Goal: Task Accomplishment & Management: Complete application form

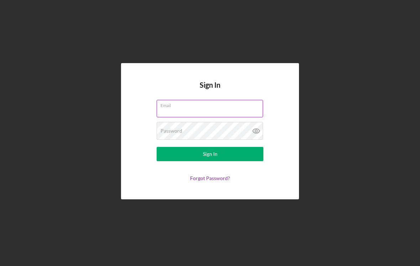
click at [229, 117] on input "Email" at bounding box center [210, 108] width 106 height 17
type input "[EMAIL_ADDRESS][DOMAIN_NAME]"
click at [210, 160] on button "Sign In" at bounding box center [210, 154] width 107 height 14
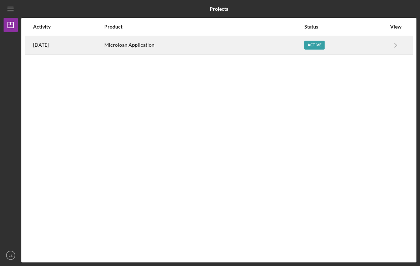
click at [226, 45] on div "Microloan Application" at bounding box center [203, 45] width 199 height 18
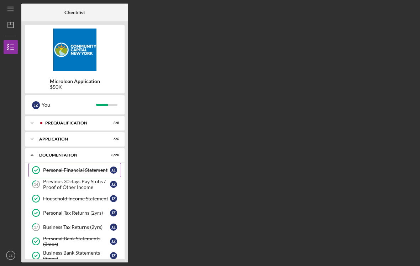
scroll to position [64, 0]
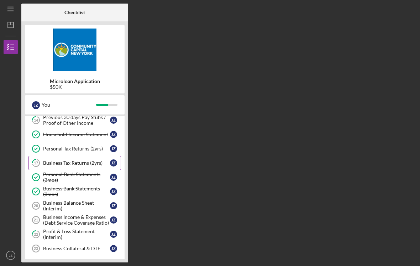
click at [89, 164] on div "Business Tax Returns (2yrs)" at bounding box center [76, 163] width 67 height 6
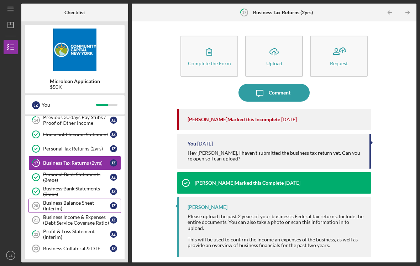
click at [73, 208] on div "Business Balance Sheet (Interim)" at bounding box center [76, 205] width 67 height 11
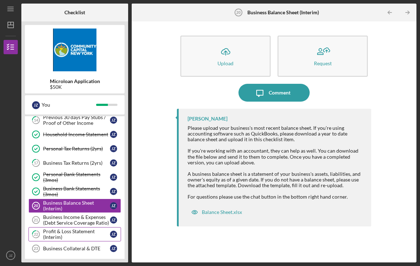
click at [71, 235] on div "Profit & Loss Statement (Interim)" at bounding box center [76, 233] width 67 height 11
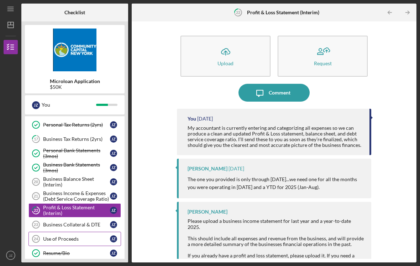
scroll to position [134, 0]
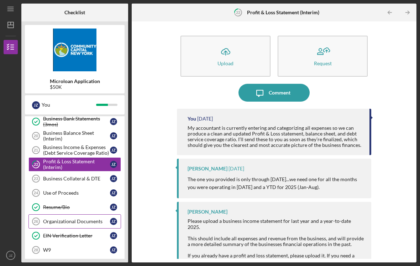
click at [72, 223] on div "Organizational Documents" at bounding box center [76, 221] width 67 height 6
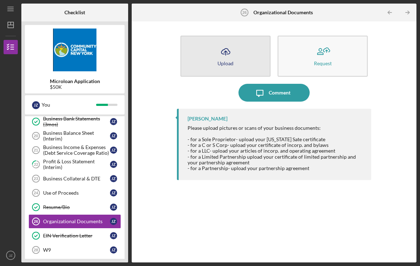
click at [240, 59] on button "Icon/Upload Upload" at bounding box center [226, 56] width 90 height 41
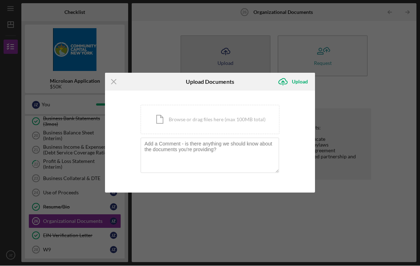
scroll to position [11, 0]
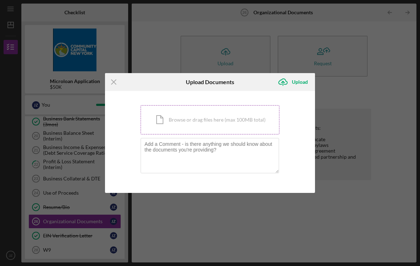
click at [207, 122] on div "Icon/Document Browse or drag files here (max 100MB total) Tap to choose files o…" at bounding box center [210, 119] width 139 height 29
click at [228, 122] on div "Icon/Document Browse or drag files here (max 100MB total) Tap to choose files o…" at bounding box center [210, 119] width 139 height 29
click at [228, 124] on div "Icon/Document Browse or drag files here (max 100MB total) Tap to choose files o…" at bounding box center [210, 119] width 139 height 29
click at [205, 123] on div "Icon/Document Browse or drag files here (max 100MB total) Tap to choose files o…" at bounding box center [210, 119] width 139 height 29
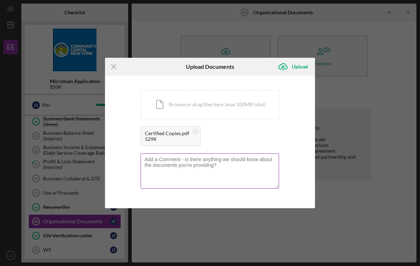
click at [183, 156] on textarea at bounding box center [210, 170] width 139 height 35
type textarea "Articles of Organization"
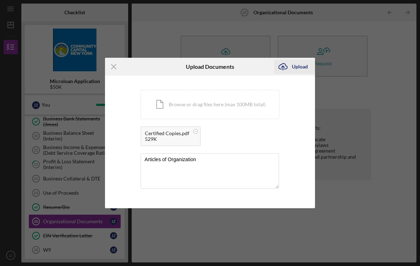
click at [305, 62] on div "Upload" at bounding box center [300, 66] width 16 height 14
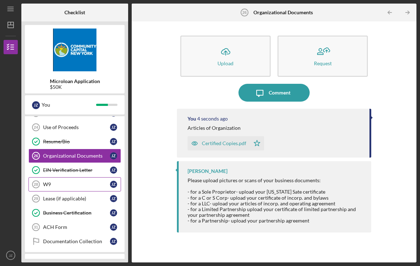
scroll to position [206, 0]
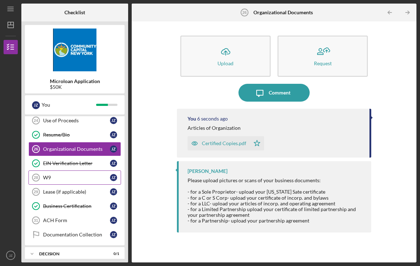
click at [67, 171] on link "W9 28 W9 J Z" at bounding box center [74, 177] width 93 height 14
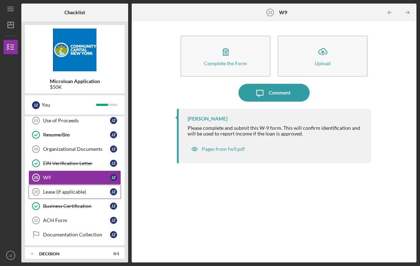
click at [67, 185] on link "Lease (if applicable) 29 Lease (if applicable) J Z" at bounding box center [74, 191] width 93 height 14
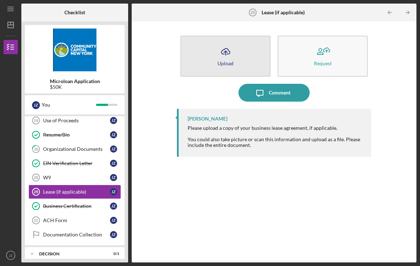
click at [223, 46] on icon "Icon/Upload" at bounding box center [226, 52] width 18 height 18
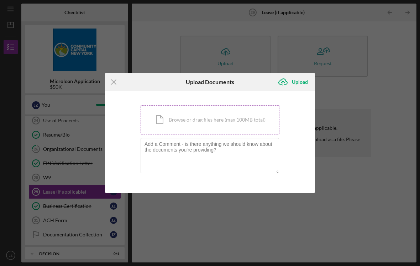
click at [188, 115] on div "Icon/Document Browse or drag files here (max 100MB total) Tap to choose files o…" at bounding box center [210, 119] width 139 height 29
click at [189, 113] on div "Icon/Document Browse or drag files here (max 100MB total) Tap to choose files o…" at bounding box center [210, 119] width 139 height 29
click at [221, 109] on div "Icon/Document Browse or drag files here (max 100MB total) Tap to choose files o…" at bounding box center [210, 119] width 139 height 29
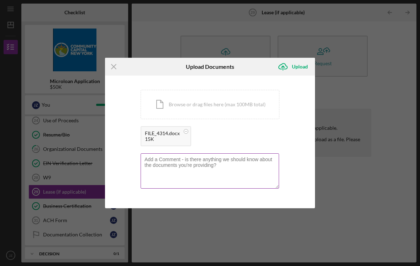
click at [168, 162] on textarea at bounding box center [210, 170] width 139 height 35
type textarea "L"
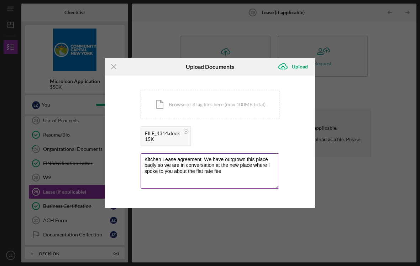
type textarea "Kitchen Lease agreement. We have outgrown this place badly so we are in convers…"
click at [302, 69] on div "Upload" at bounding box center [300, 66] width 16 height 14
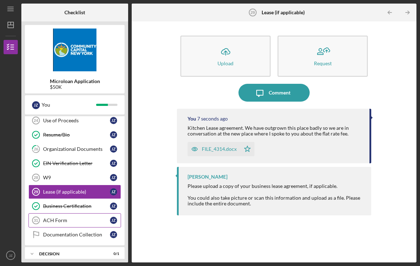
click at [73, 217] on div "ACH Form" at bounding box center [76, 220] width 67 height 6
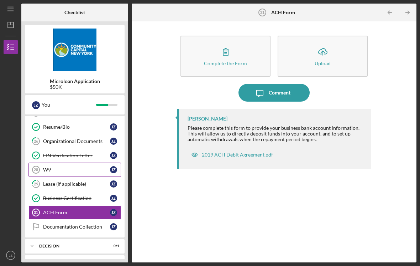
scroll to position [202, 0]
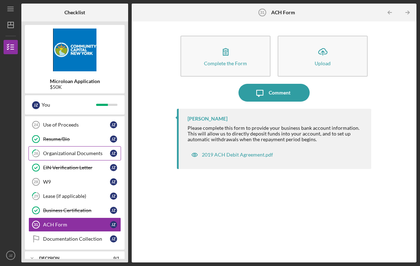
click at [100, 146] on link "26 Organizational Documents J Z" at bounding box center [74, 153] width 93 height 14
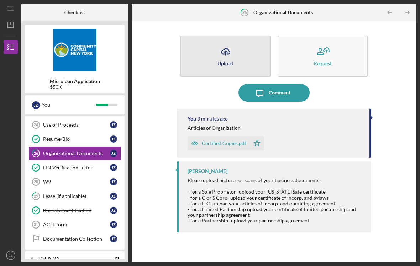
click at [231, 61] on div "Upload" at bounding box center [226, 63] width 16 height 5
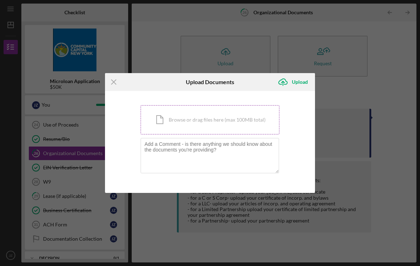
click at [248, 129] on div "Icon/Document Browse or drag files here (max 100MB total) Tap to choose files o…" at bounding box center [210, 119] width 139 height 29
click at [246, 116] on div "Icon/Document Browse or drag files here (max 100MB total) Tap to choose files o…" at bounding box center [210, 119] width 139 height 29
click at [217, 118] on div "Icon/Document Browse or drag files here (max 100MB total) Tap to choose files o…" at bounding box center [210, 119] width 139 height 29
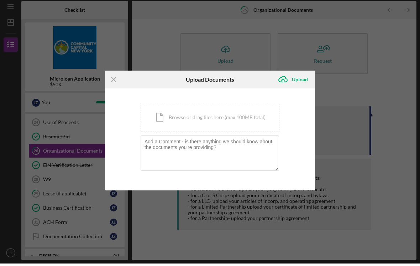
scroll to position [11, 0]
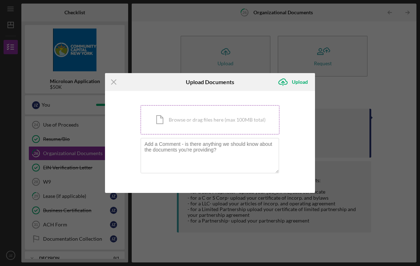
click at [192, 118] on div "Icon/Document Browse or drag files here (max 100MB total) Tap to choose files o…" at bounding box center [210, 119] width 139 height 29
click at [157, 113] on div "Icon/Document Browse or drag files here (max 100MB total) Tap to choose files o…" at bounding box center [210, 119] width 139 height 29
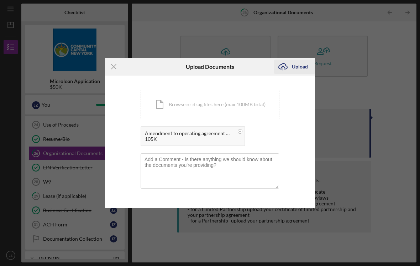
click at [303, 66] on div "Upload" at bounding box center [300, 66] width 16 height 14
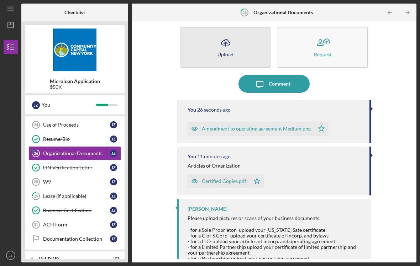
scroll to position [6, 0]
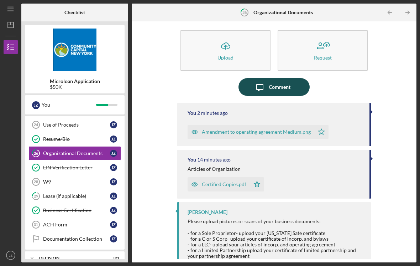
click at [287, 78] on div "Comment" at bounding box center [280, 87] width 22 height 18
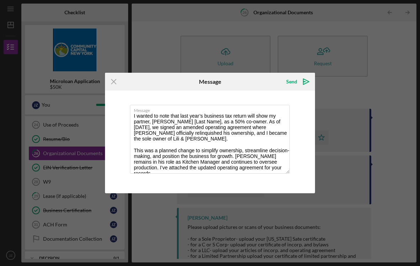
scroll to position [3, 0]
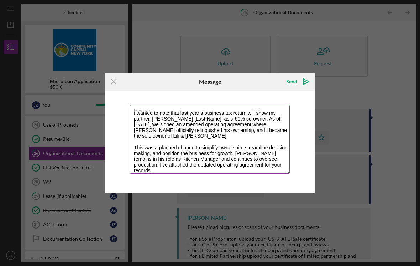
click at [149, 114] on textarea "I wanted to note that last year’s business tax return will show my partner, [PE…" at bounding box center [210, 139] width 160 height 69
click at [131, 111] on textarea "I wanted to note that last year’s business tax return will show my partner, [PE…" at bounding box center [210, 139] width 160 height 69
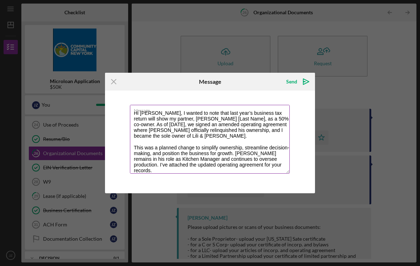
click at [201, 115] on textarea "Hi [PERSON_NAME], I wanted to note that last year’s business tax return will sh…" at bounding box center [210, 139] width 160 height 69
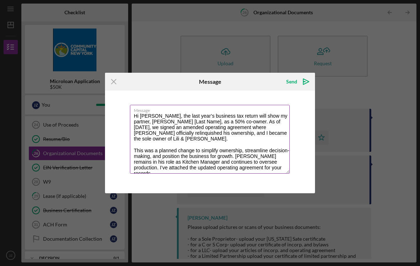
click at [163, 119] on textarea "Hi [PERSON_NAME], the last year’s business tax return will show my partner, [PE…" at bounding box center [210, 139] width 160 height 69
click at [132, 146] on textarea "Hi [PERSON_NAME], the last year’s business tax return will show [PERSON_NAME], …" at bounding box center [210, 139] width 160 height 69
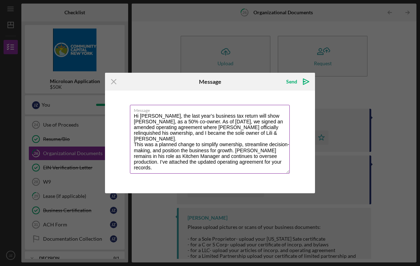
click at [280, 158] on textarea "Hi [PERSON_NAME], the last year’s business tax return will show [PERSON_NAME], …" at bounding box center [210, 139] width 160 height 69
type textarea "Hi [PERSON_NAME], the last year’s business tax return will show [PERSON_NAME], …"
click at [303, 80] on polygon "submit" at bounding box center [306, 82] width 6 height 6
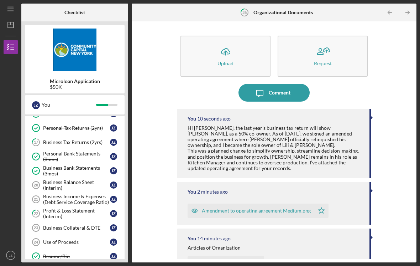
scroll to position [85, 0]
click at [83, 224] on div "Business Collateral & DTE" at bounding box center [76, 227] width 67 height 6
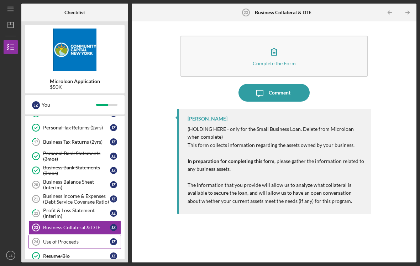
click at [87, 239] on div "Use of Proceeds" at bounding box center [76, 242] width 67 height 6
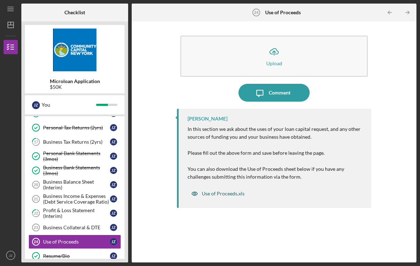
click at [228, 190] on div "Use of Proceeds.xls" at bounding box center [223, 193] width 43 height 6
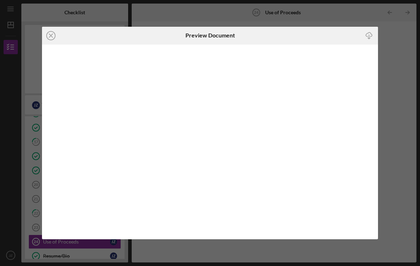
click at [371, 36] on icon "button" at bounding box center [369, 34] width 6 height 4
